Goal: Find specific page/section: Find specific page/section

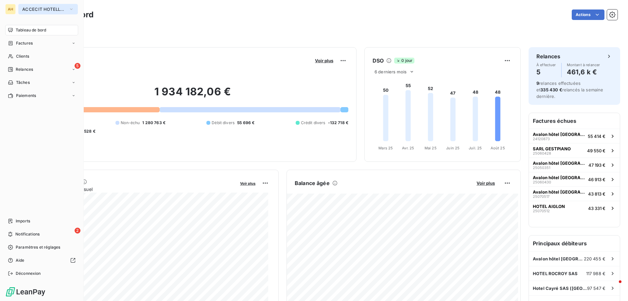
click at [31, 11] on span "ACCECIT HOTELLERIE" at bounding box center [44, 9] width 44 height 5
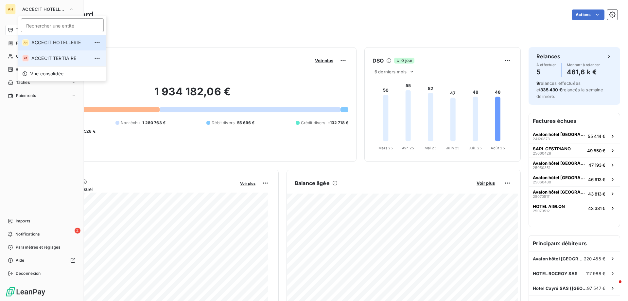
click at [44, 52] on li "AT ACCECIT TERTIAIRE" at bounding box center [62, 58] width 88 height 16
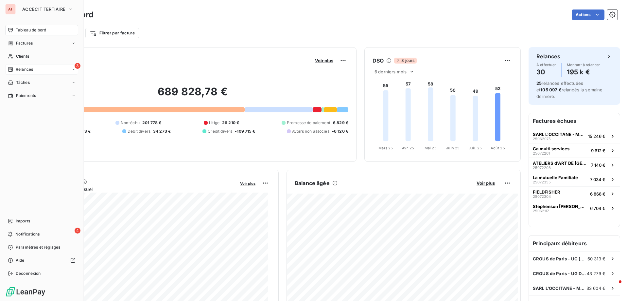
click at [26, 67] on span "Relances" at bounding box center [24, 69] width 17 height 6
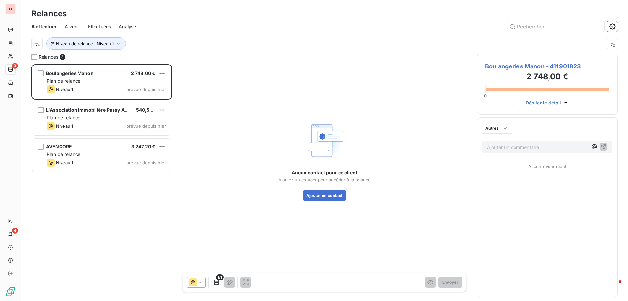
scroll to position [232, 136]
click at [150, 210] on div "Boulangeries Manon 2 748,00 € Plan de relance Niveau 1 prévue depuis hier L'Ass…" at bounding box center [101, 182] width 141 height 237
